Goal: Navigation & Orientation: Find specific page/section

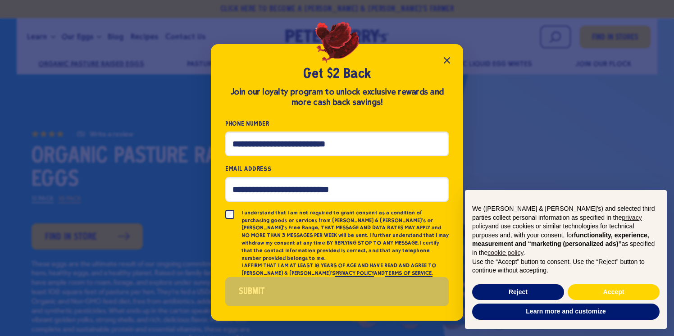
click at [445, 63] on icon "Close popup" at bounding box center [446, 60] width 11 height 11
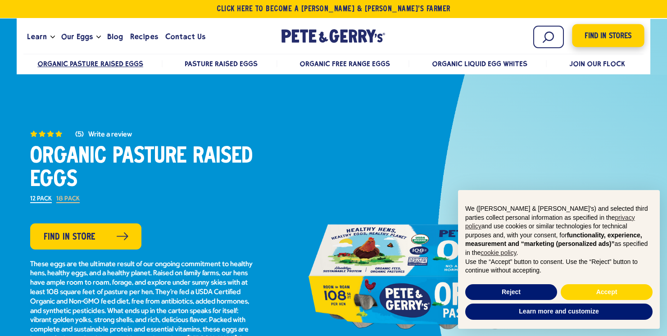
click at [607, 34] on span "Find in Stores" at bounding box center [607, 36] width 47 height 12
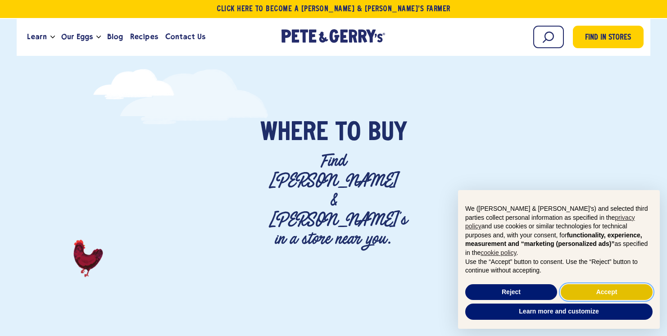
click at [591, 292] on button "Accept" at bounding box center [607, 292] width 92 height 16
